Goal: Information Seeking & Learning: Learn about a topic

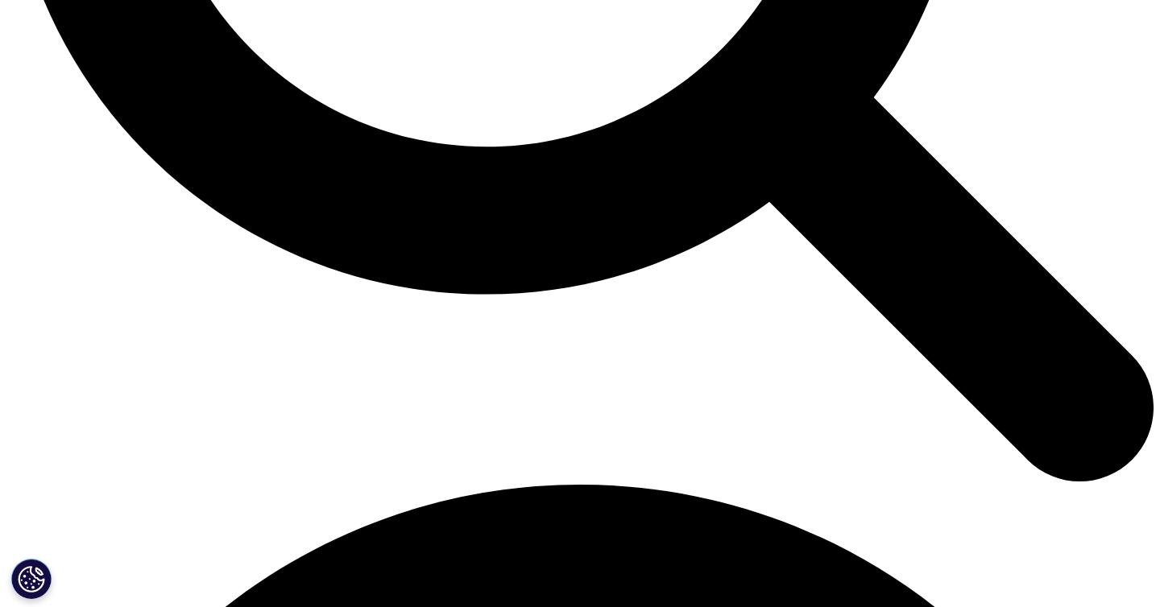
scroll to position [1846, 0]
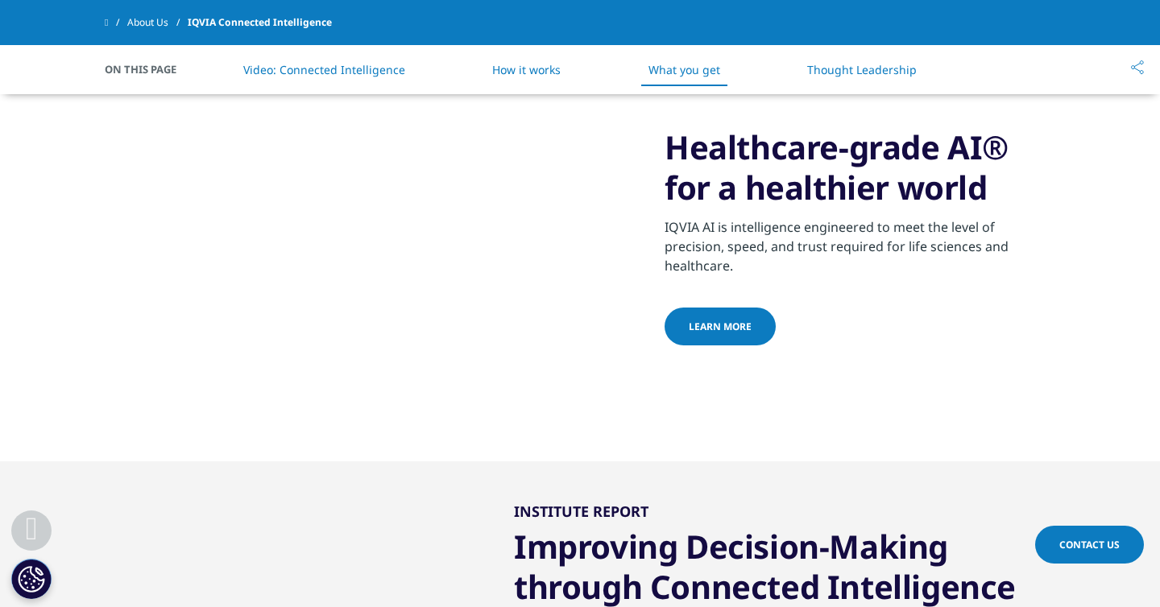
click at [723, 333] on span "Learn more" at bounding box center [720, 327] width 63 height 14
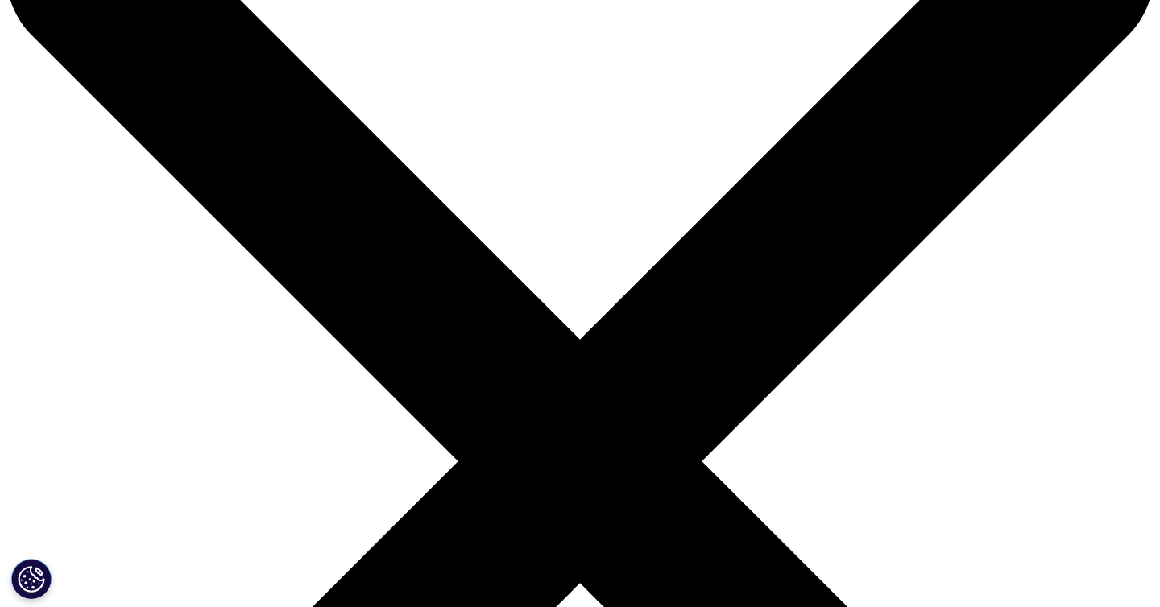
scroll to position [150, 0]
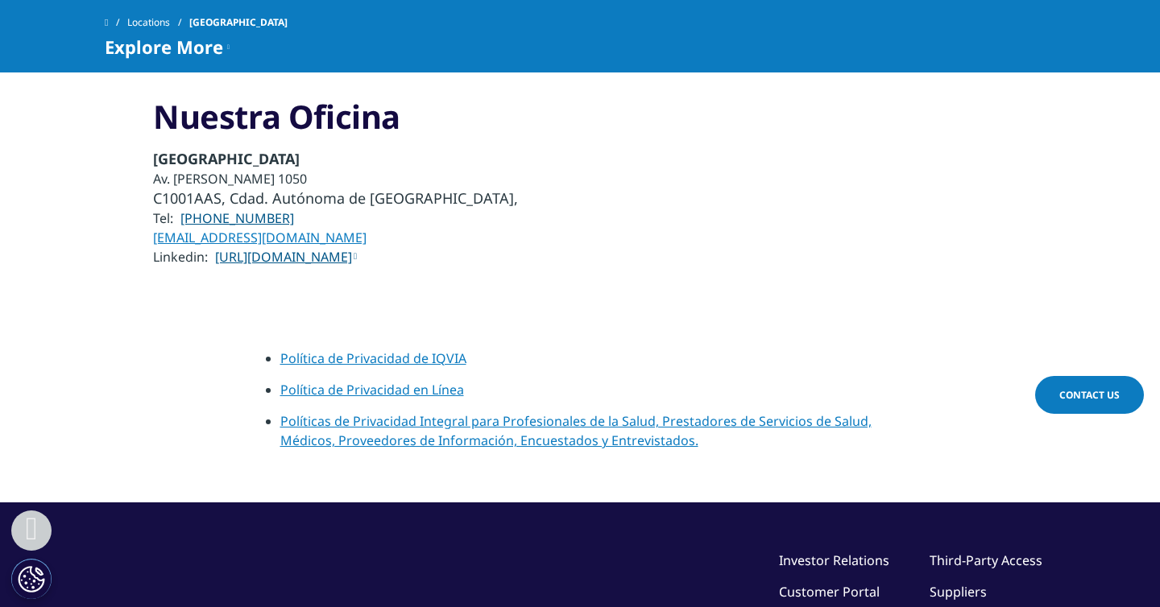
scroll to position [5690, 0]
